Goal: Task Accomplishment & Management: Use online tool/utility

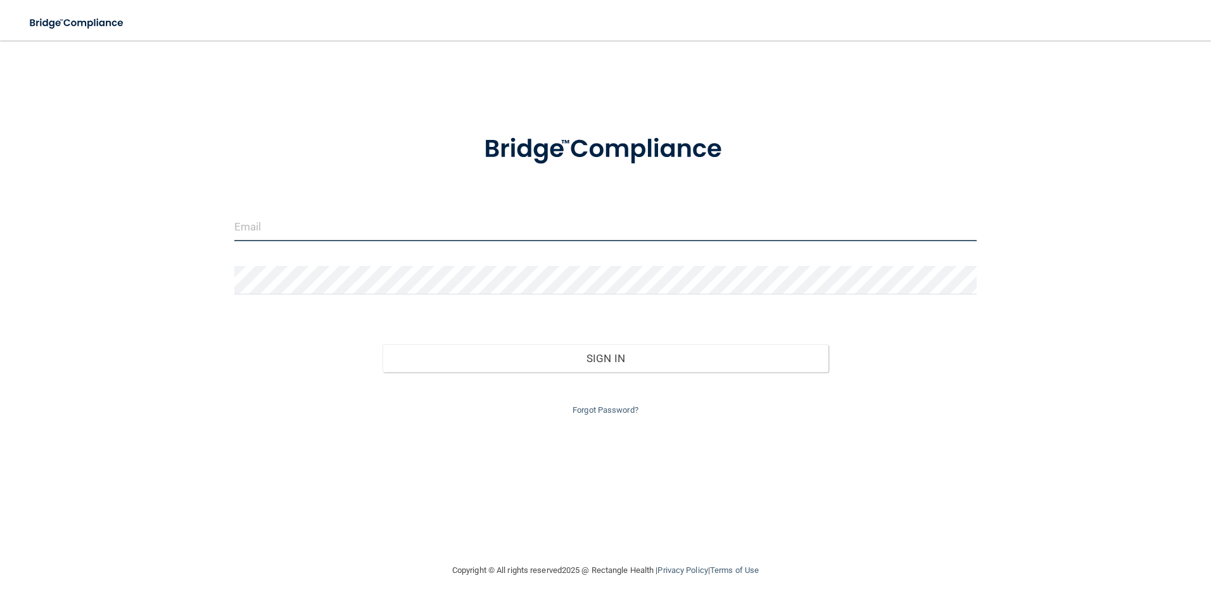
click at [407, 223] on input "email" at bounding box center [605, 227] width 743 height 28
type input "[EMAIL_ADDRESS][DOMAIN_NAME]"
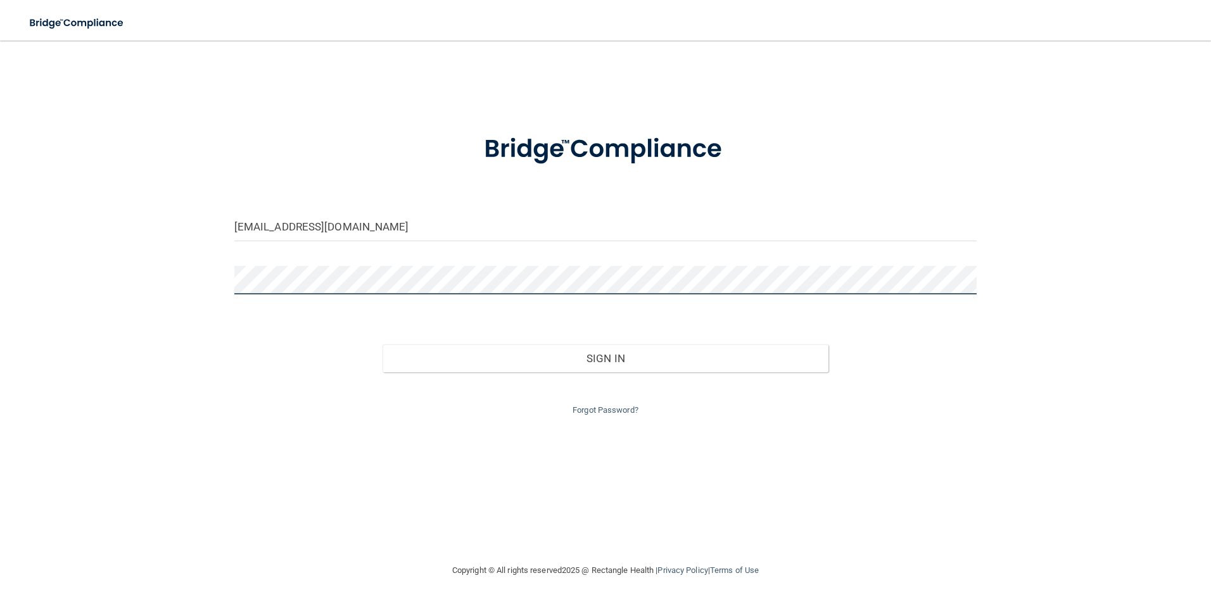
click at [382, 344] on button "Sign In" at bounding box center [605, 358] width 446 height 28
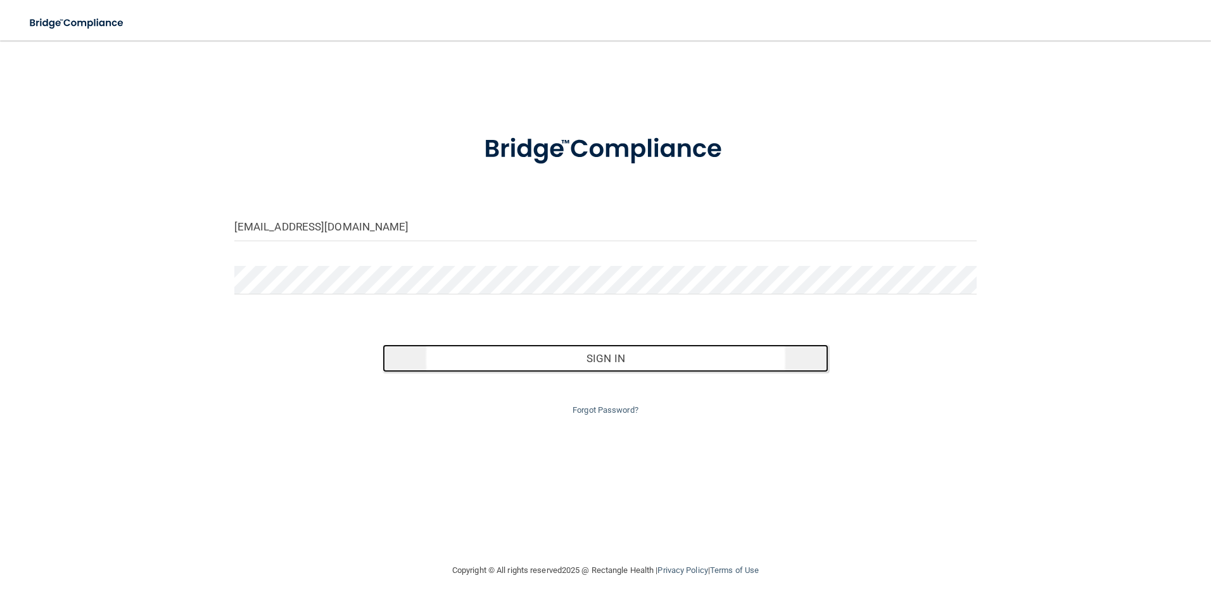
click at [460, 350] on button "Sign In" at bounding box center [605, 358] width 446 height 28
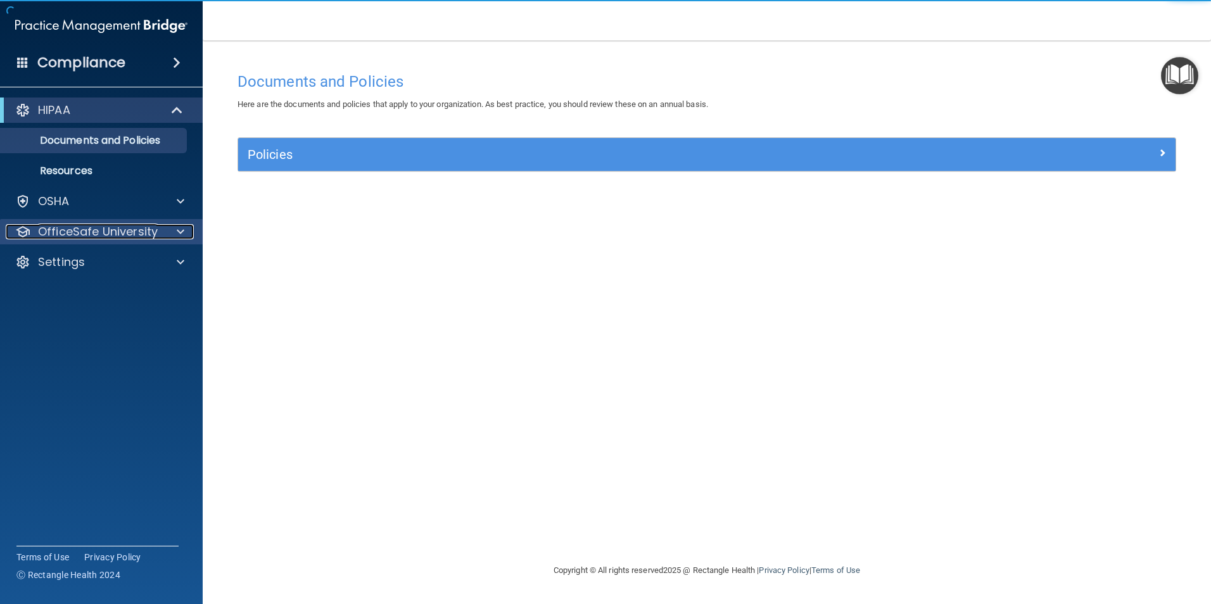
click at [170, 227] on div at bounding box center [179, 231] width 32 height 15
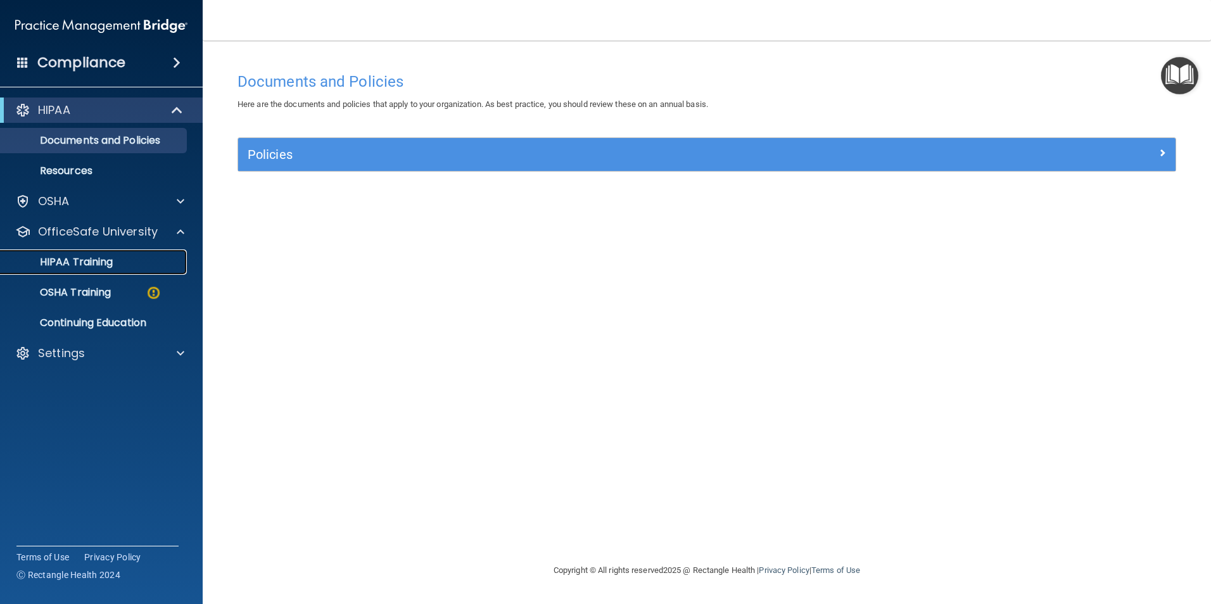
click at [136, 266] on div "HIPAA Training" at bounding box center [94, 262] width 173 height 13
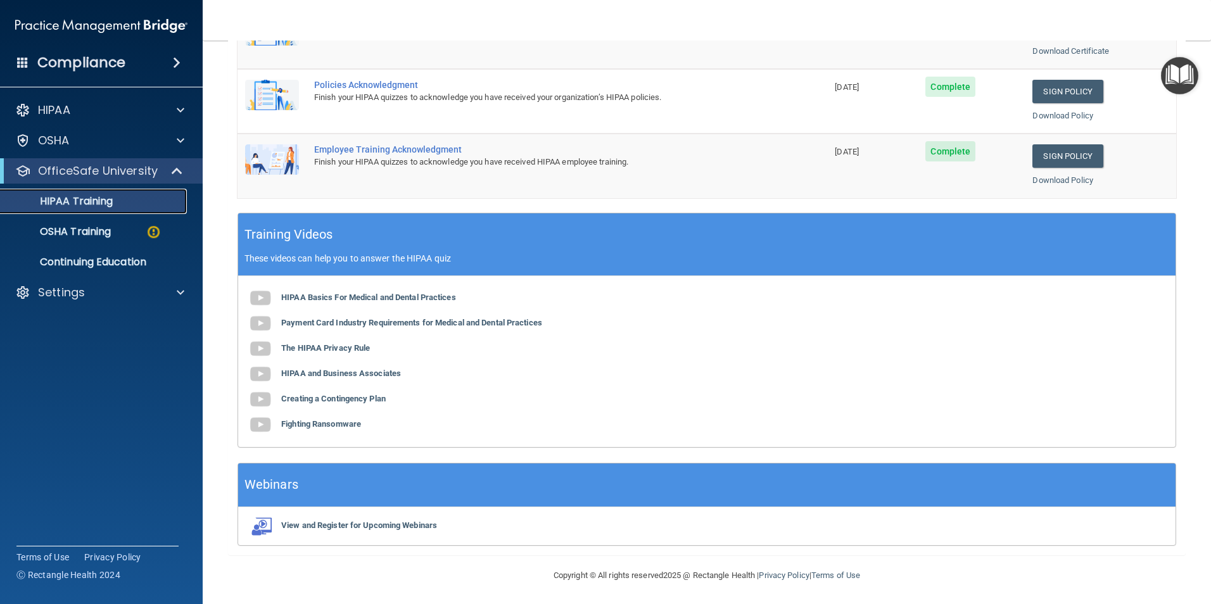
scroll to position [350, 0]
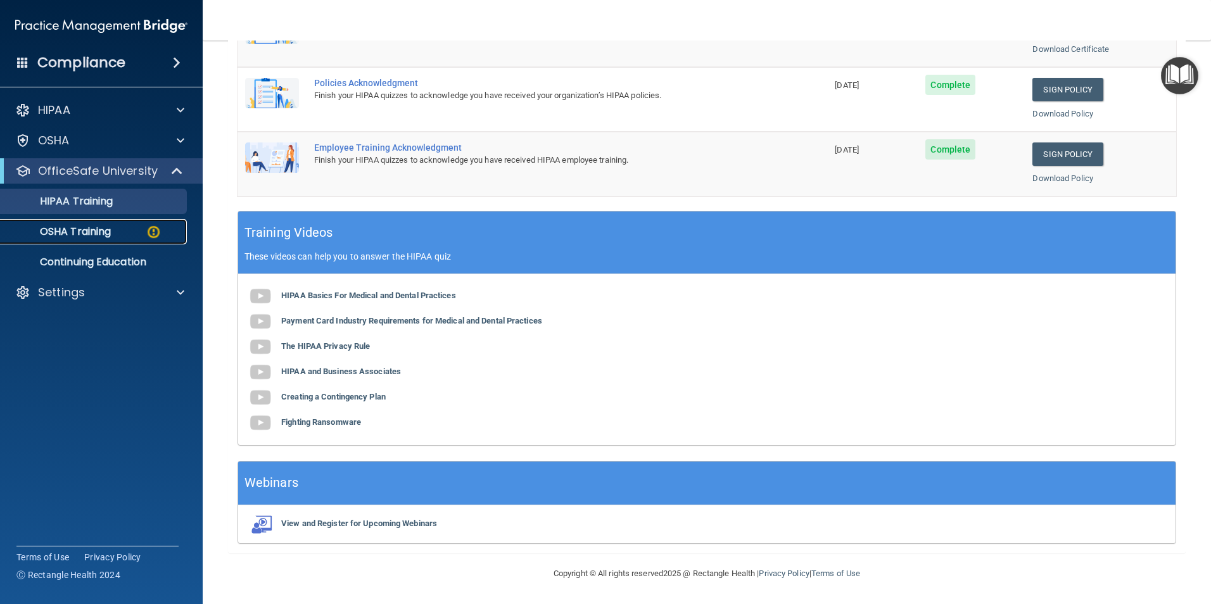
click at [82, 226] on p "OSHA Training" at bounding box center [59, 231] width 103 height 13
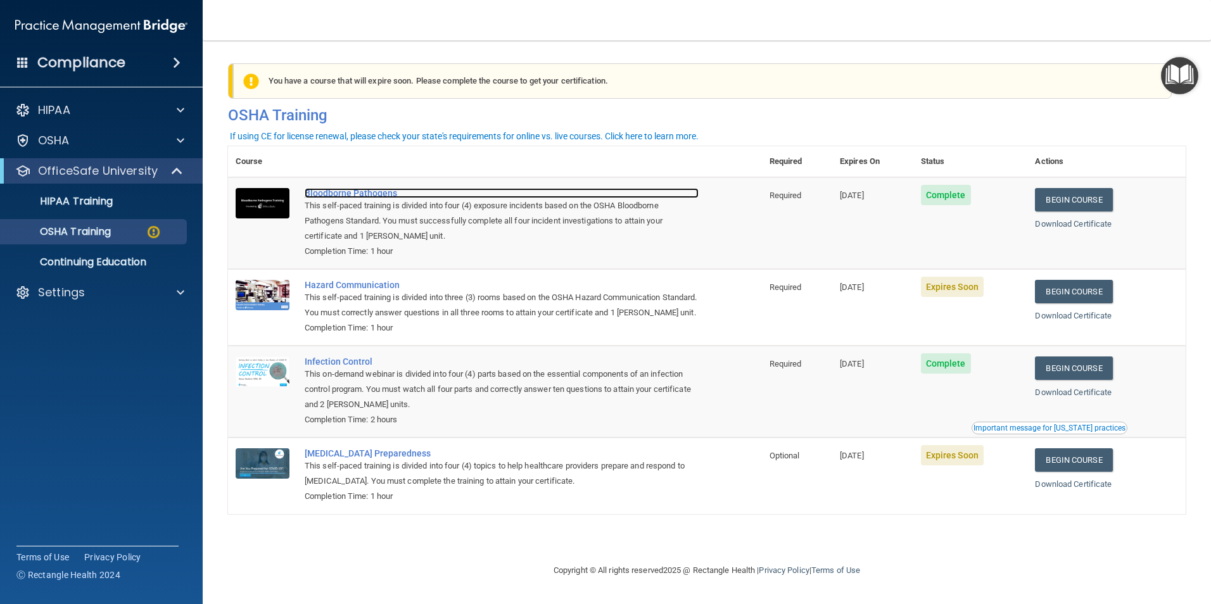
click at [395, 194] on div "Bloodborne Pathogens" at bounding box center [502, 193] width 394 height 10
click at [1090, 220] on link "Download Certificate" at bounding box center [1073, 223] width 77 height 9
click at [1076, 225] on link "Download Certificate" at bounding box center [1073, 223] width 77 height 9
